Goal: Task Accomplishment & Management: Complete application form

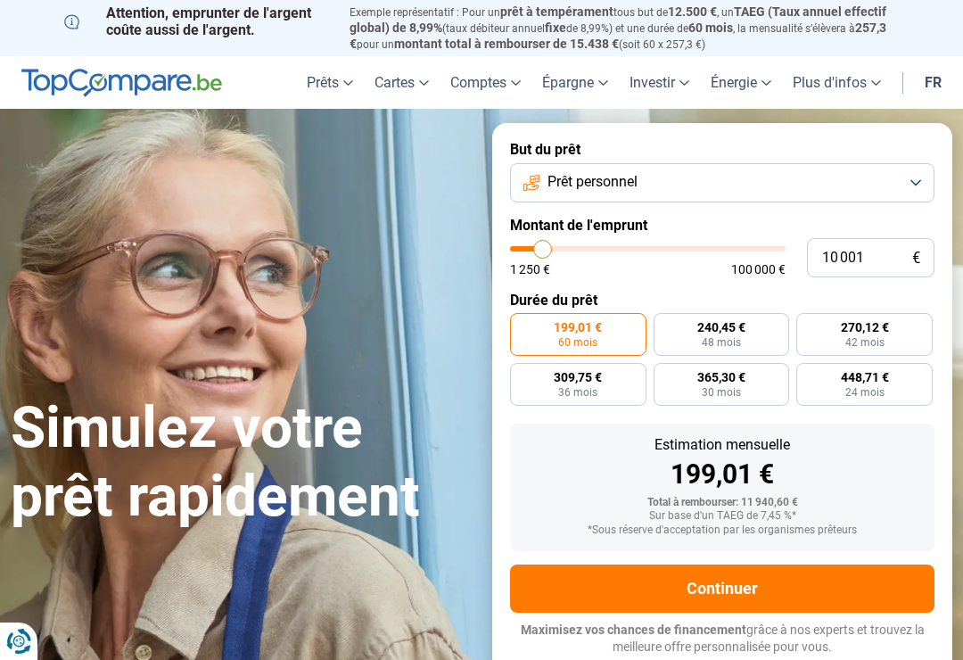
click at [733, 321] on span "240,45 €" at bounding box center [721, 327] width 48 height 12
click at [665, 317] on input "240,45 € 48 mois" at bounding box center [660, 319] width 12 height 12
radio input "true"
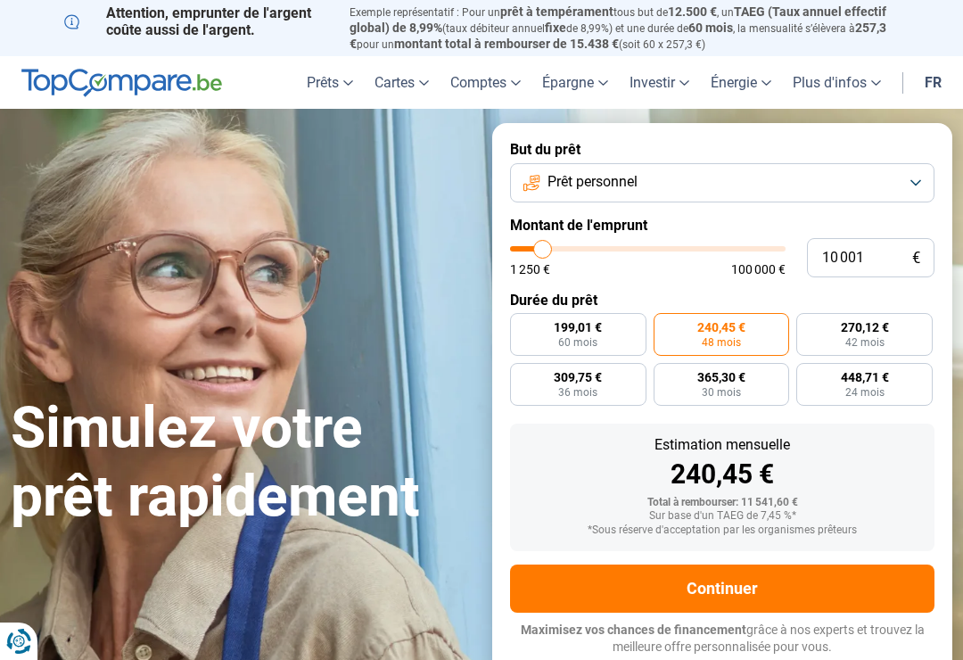
type input "8 500"
type input "8500"
type input "9 250"
type input "9250"
type input "11 000"
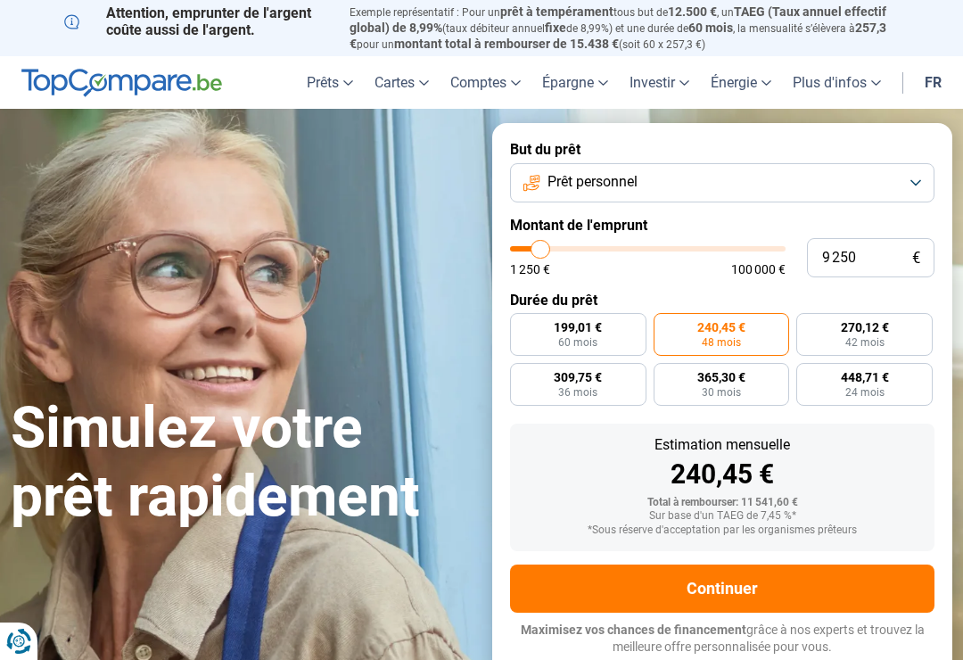
type input "11000"
type input "13 250"
type input "13250"
type input "16 000"
type input "16000"
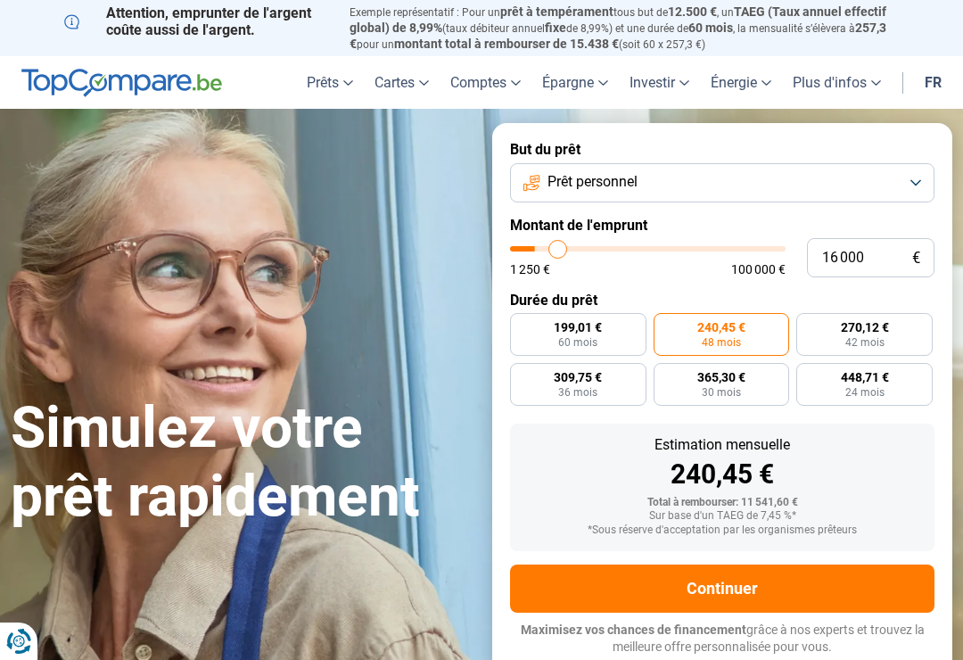
type input "18 750"
type input "18750"
type input "21 500"
type input "21500"
type input "24 500"
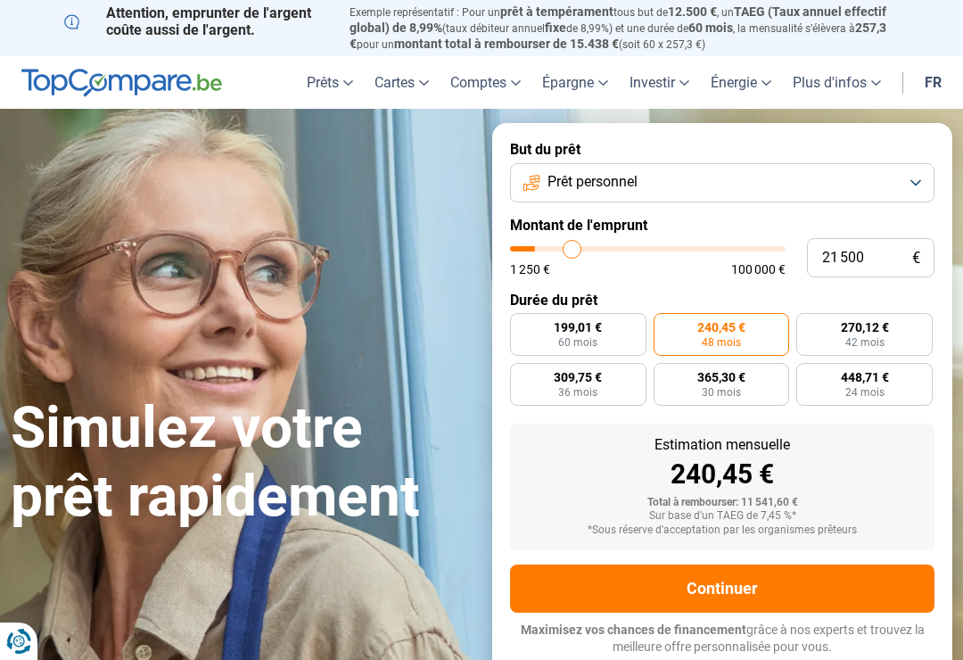
type input "24500"
type input "27 750"
type input "27750"
type input "30 750"
type input "30750"
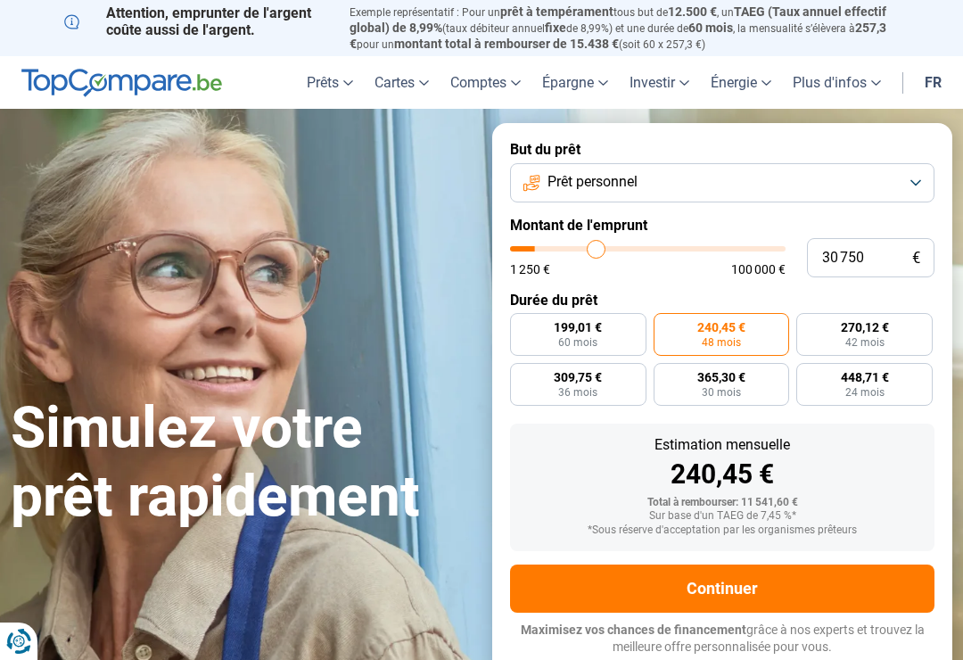
type input "33 250"
type input "33250"
type input "35 500"
type input "35500"
type input "37 250"
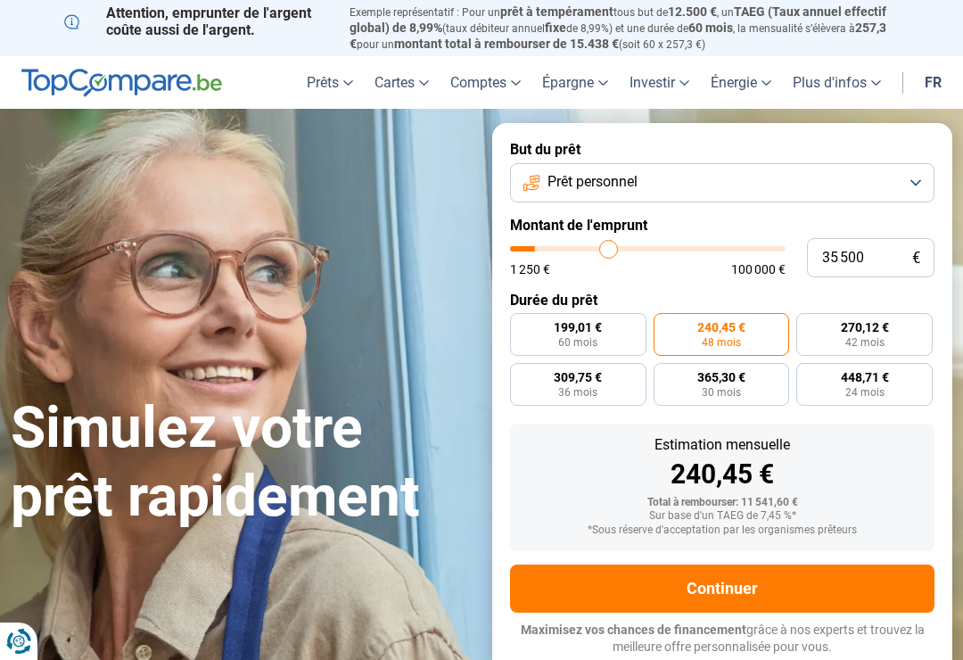
type input "37250"
type input "38 750"
type input "38750"
type input "39 750"
type input "39750"
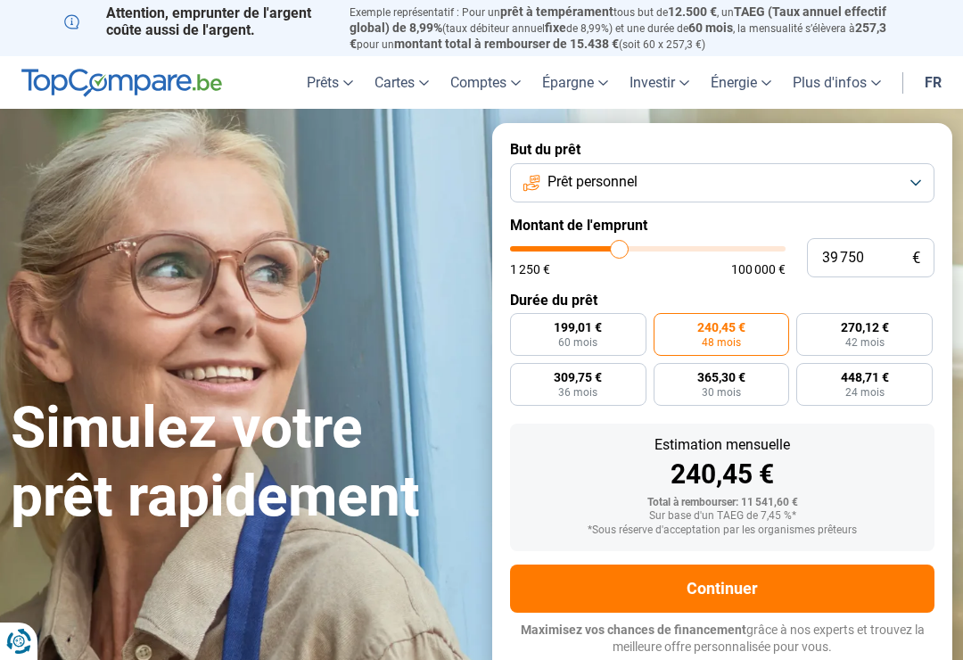
type input "40 000"
type input "40000"
radio input "false"
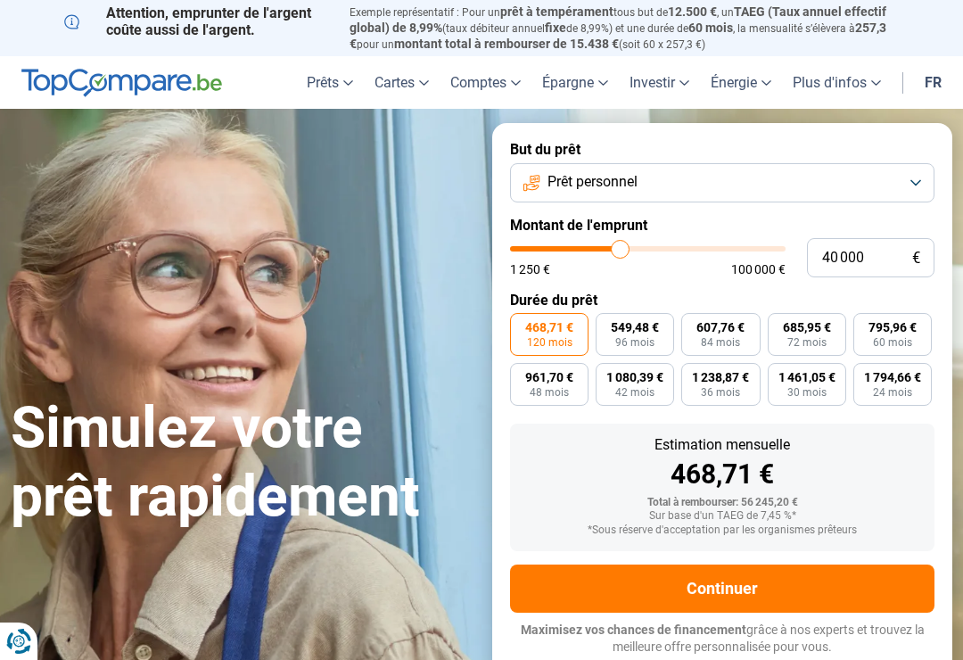
click at [913, 175] on button "Prêt personnel" at bounding box center [722, 182] width 424 height 39
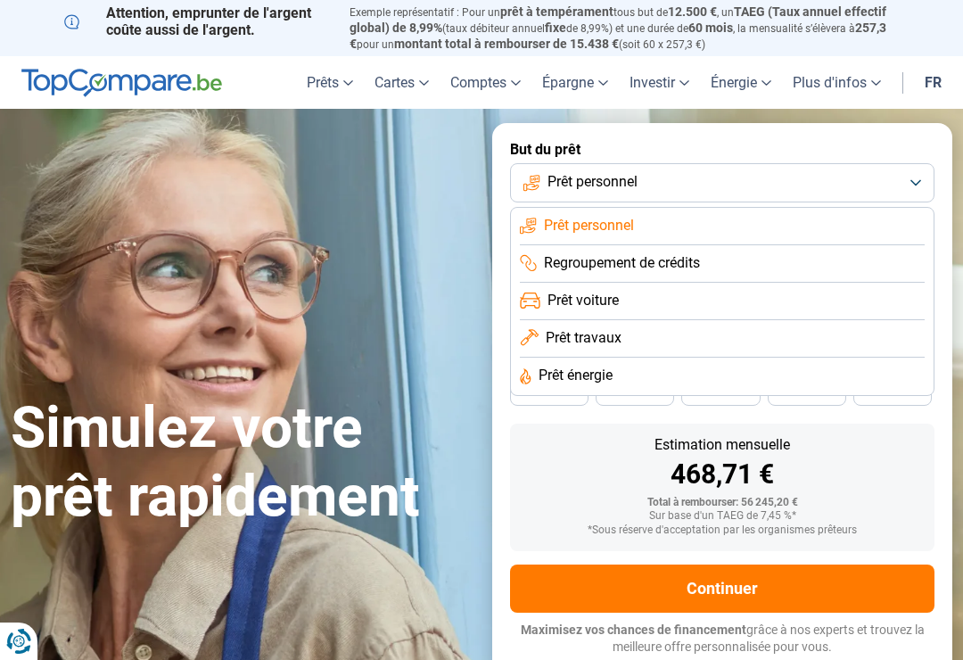
click at [652, 226] on li "Prêt personnel" at bounding box center [722, 226] width 405 height 37
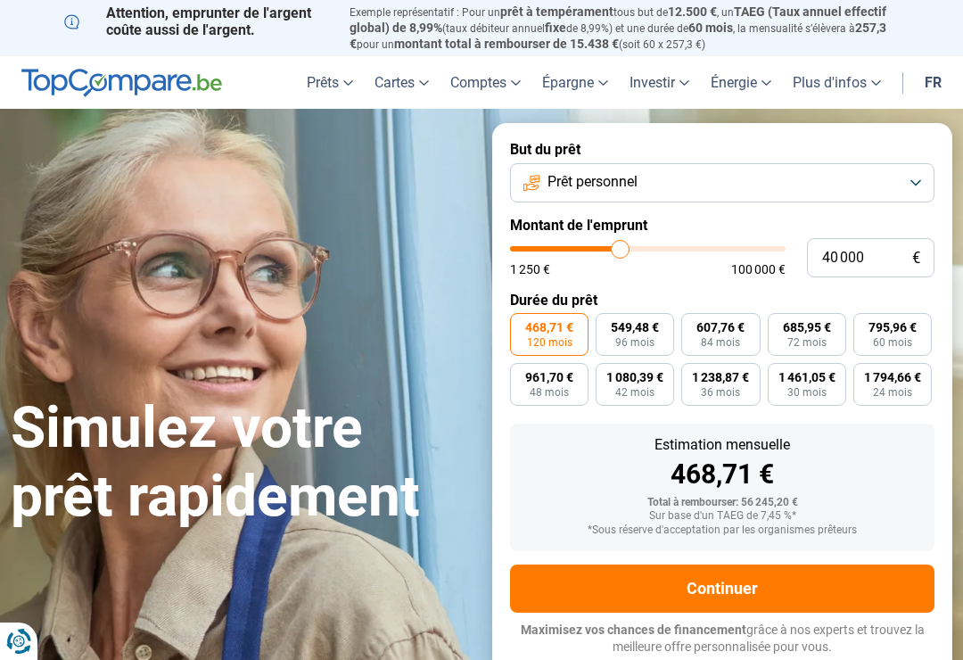
type input "39 000"
type input "39000"
type input "37 500"
type input "37500"
type input "36 750"
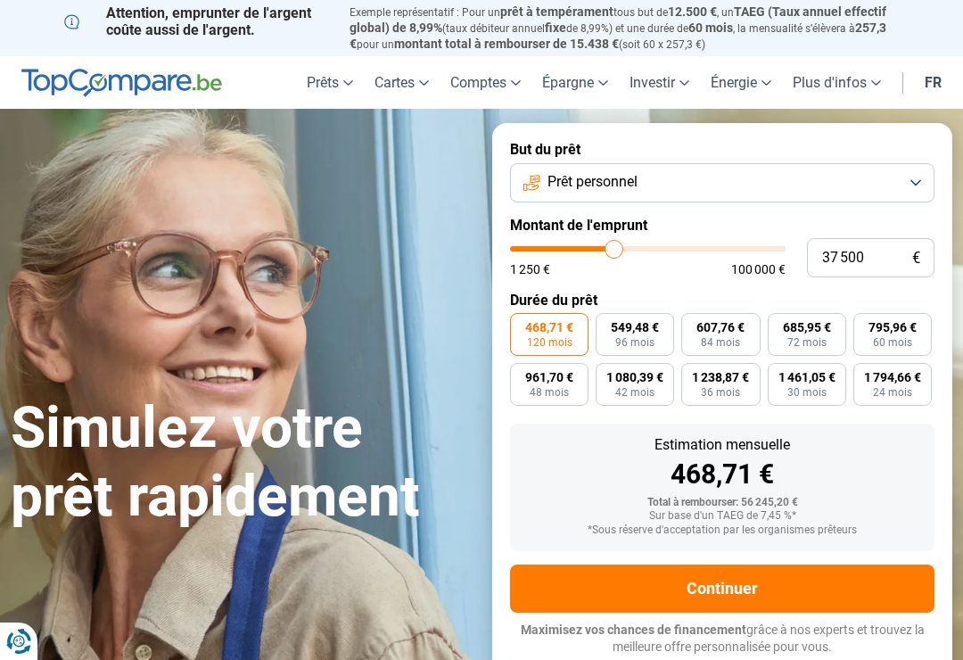
type input "36750"
type input "34 500"
type input "34500"
type input "31 500"
type input "31500"
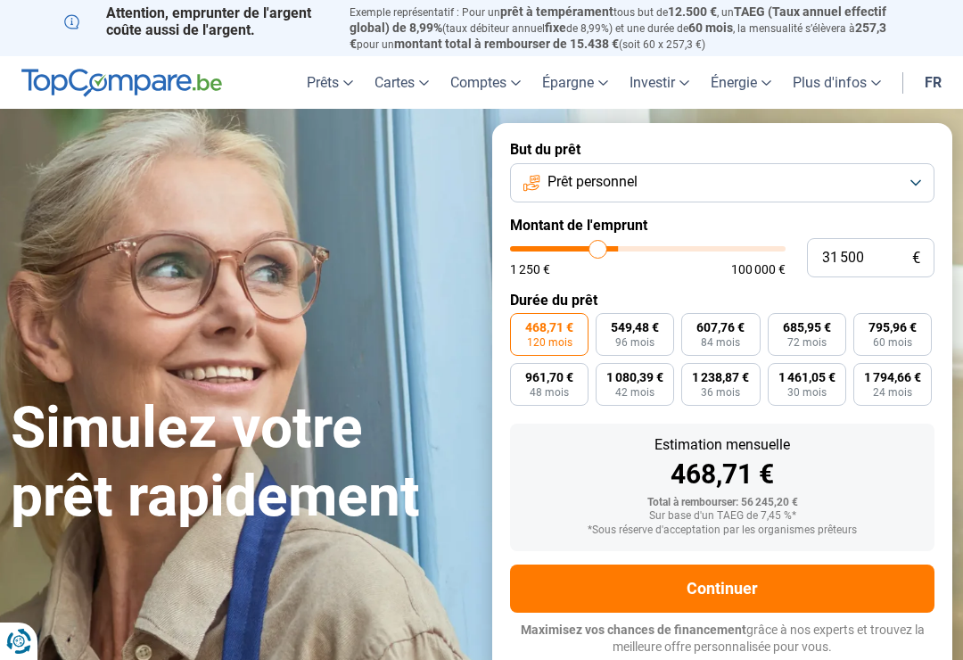
type input "27 250"
type input "27250"
type input "22 500"
type input "22500"
type input "17 750"
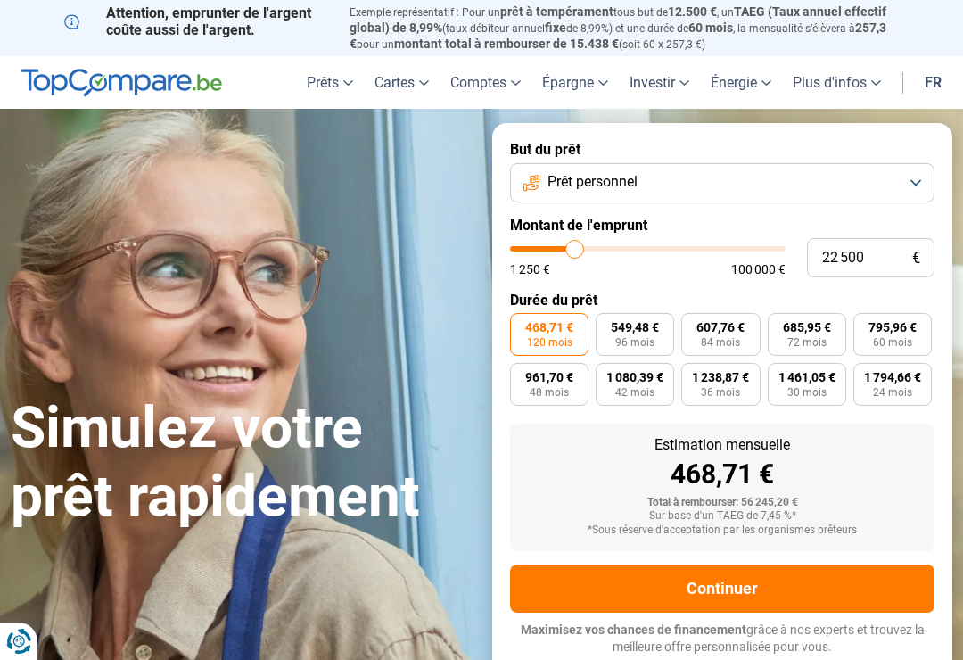
type input "17750"
type input "12 500"
type input "12500"
type input "7 250"
type input "4250"
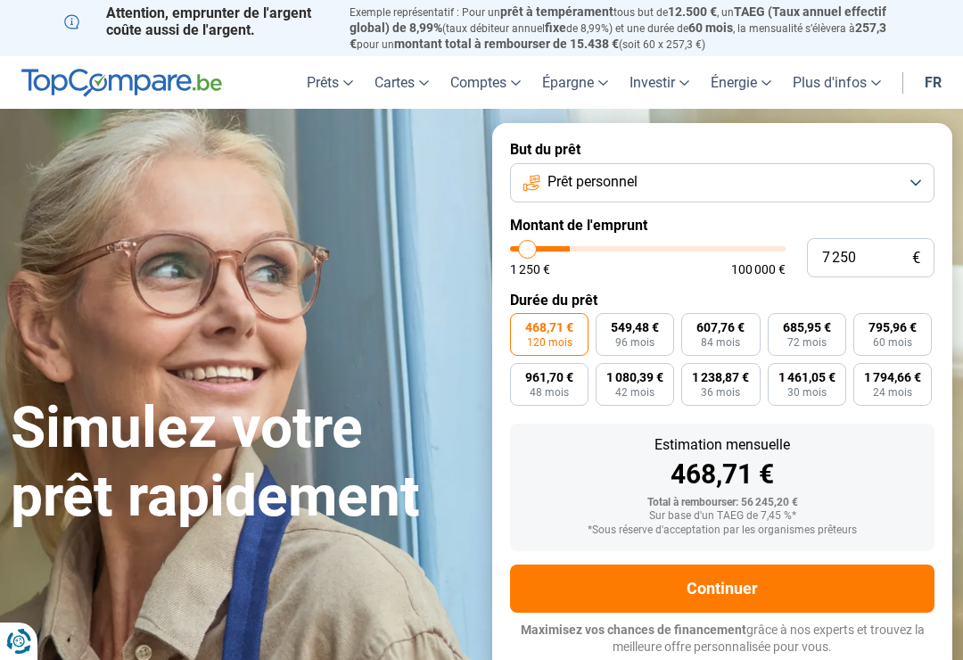
type input "4 250"
radio input "true"
